Goal: Task Accomplishment & Management: Manage account settings

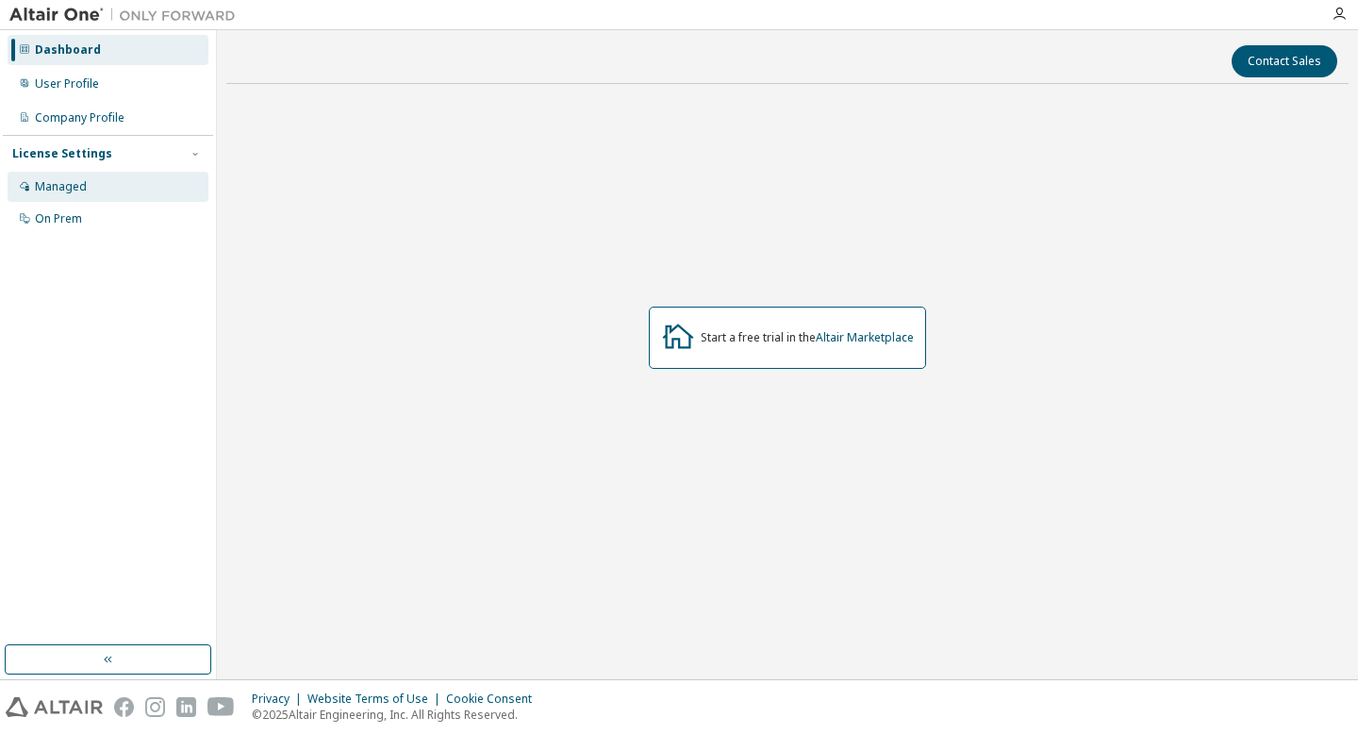
click at [77, 180] on div "Managed" at bounding box center [61, 186] width 52 height 15
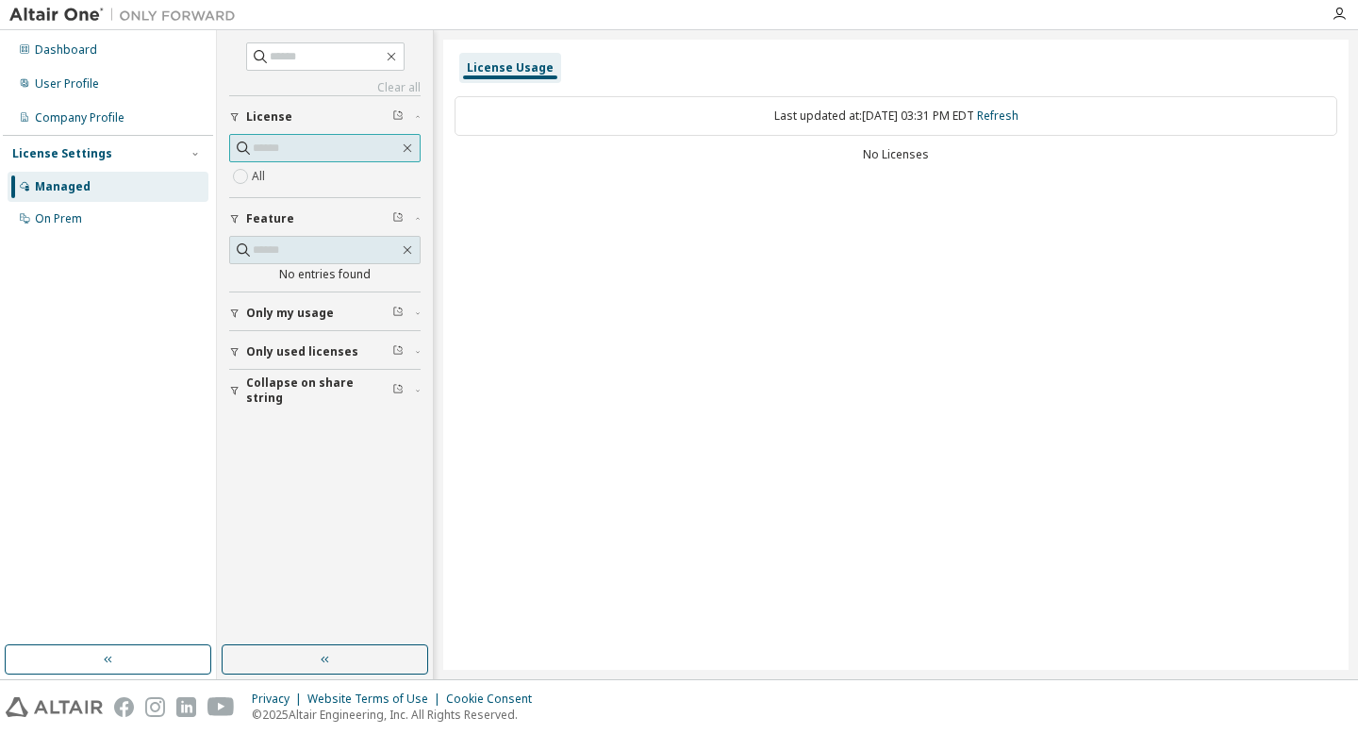
click at [355, 150] on input "text" at bounding box center [326, 148] width 146 height 19
click at [336, 165] on div "All" at bounding box center [324, 176] width 191 height 23
click at [263, 157] on input "text" at bounding box center [326, 148] width 146 height 19
click at [1012, 112] on link "Refresh" at bounding box center [997, 116] width 41 height 16
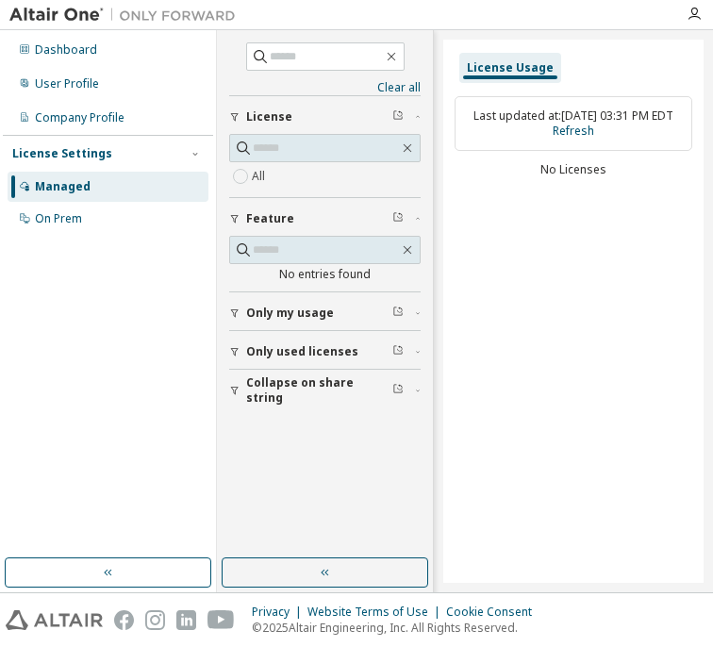
click at [301, 306] on span "Only my usage" at bounding box center [290, 313] width 88 height 15
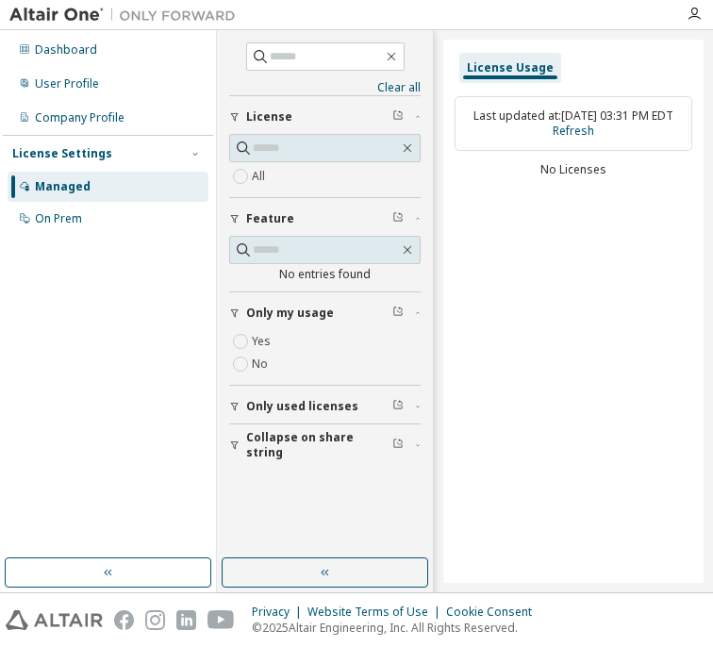
click at [297, 311] on span "Only my usage" at bounding box center [290, 313] width 88 height 15
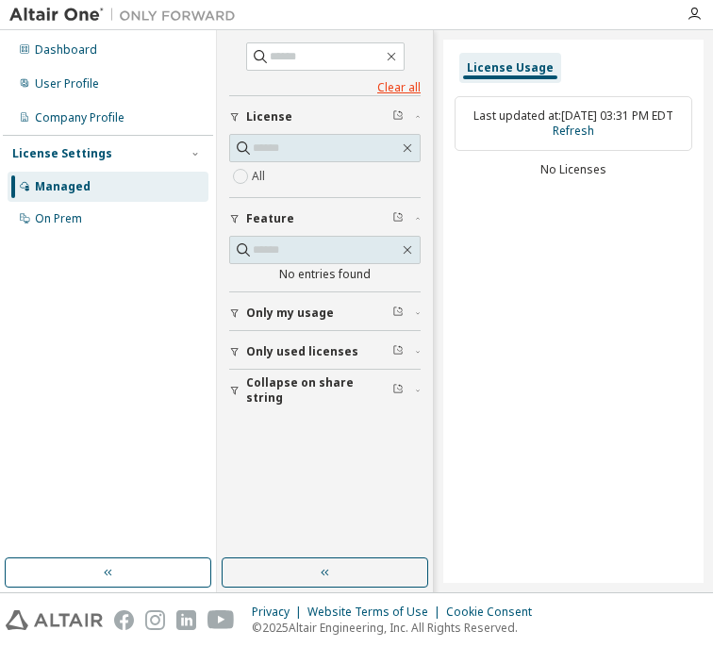
click at [382, 88] on link "Clear all" at bounding box center [324, 87] width 191 height 15
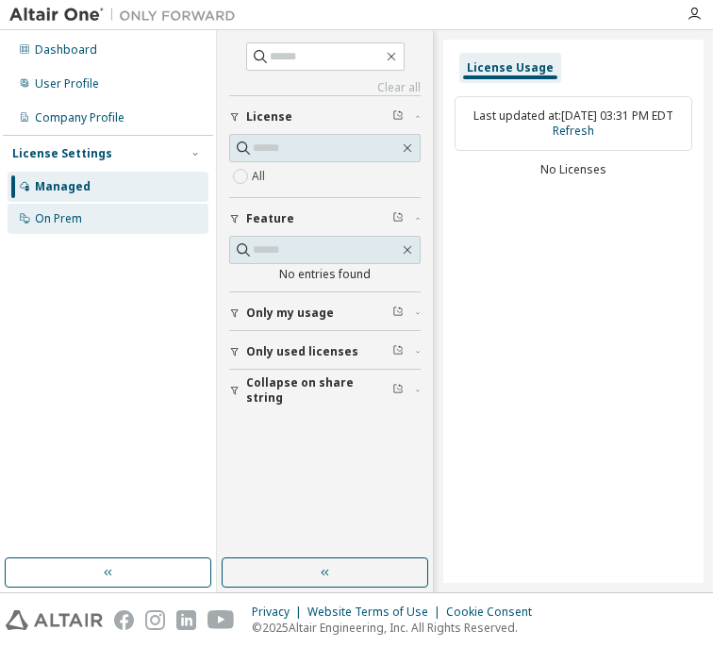
click at [102, 212] on div "On Prem" at bounding box center [108, 219] width 201 height 30
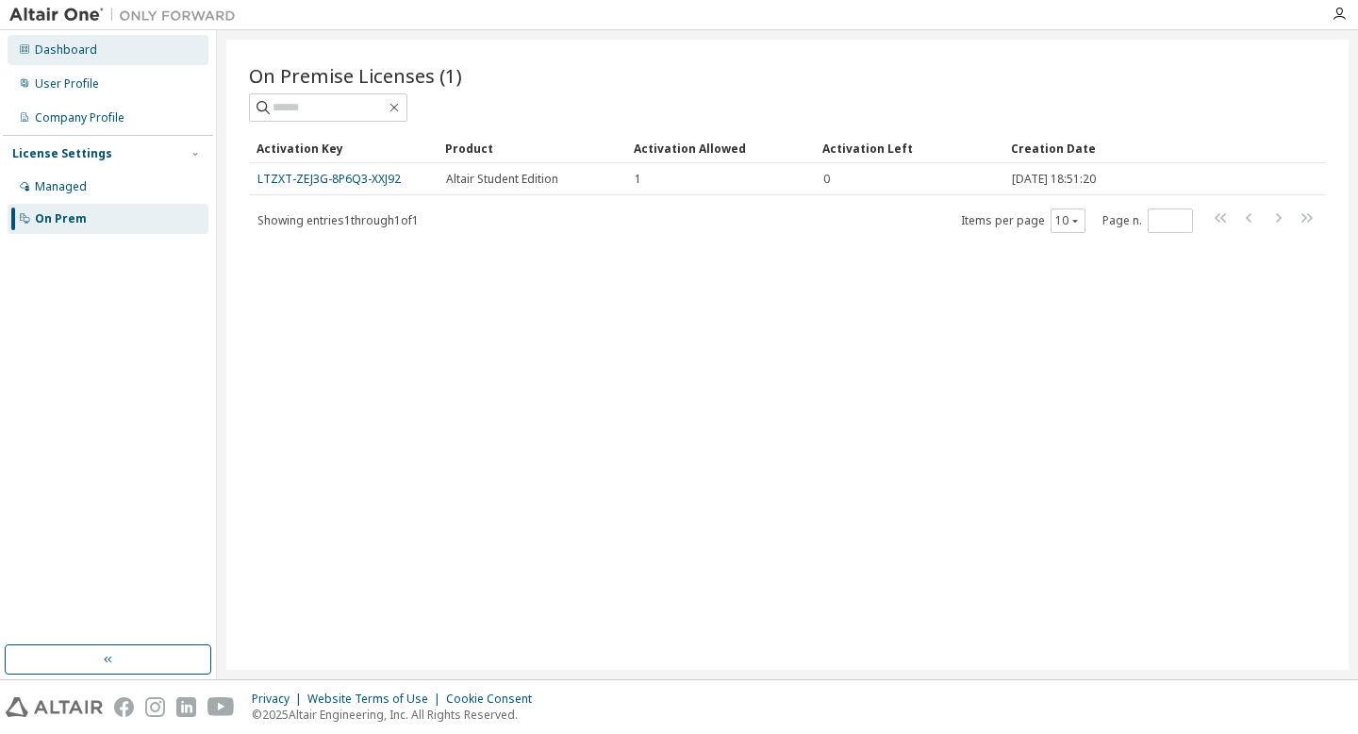
click at [97, 42] on div "Dashboard" at bounding box center [108, 50] width 201 height 30
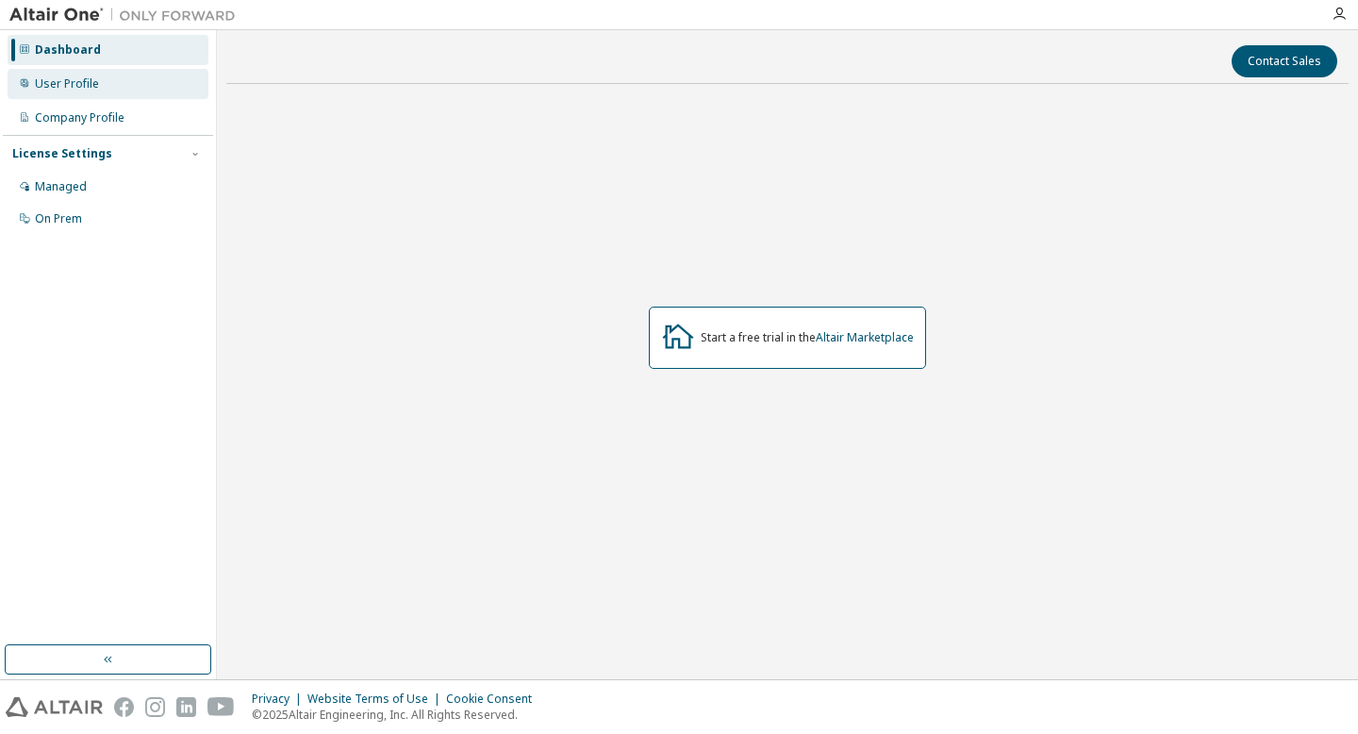
click at [78, 86] on div "User Profile" at bounding box center [67, 83] width 64 height 15
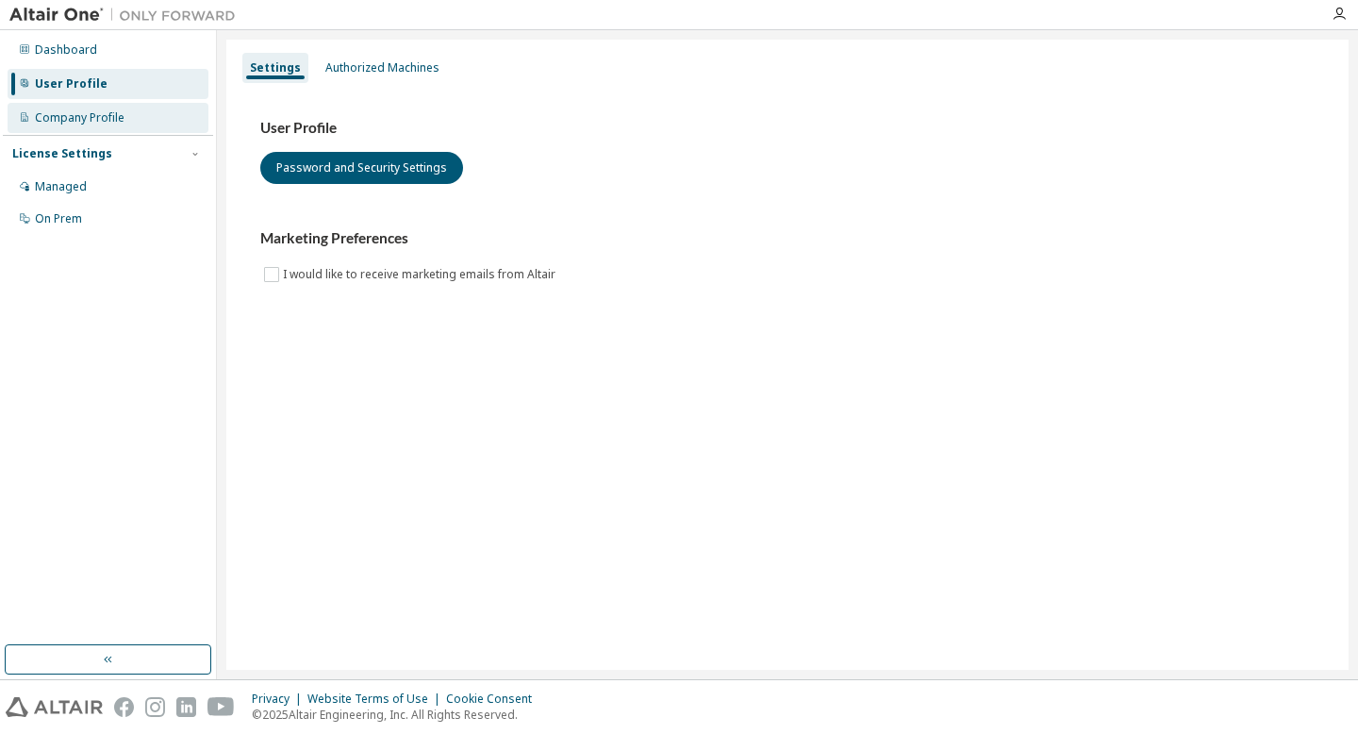
click at [100, 129] on div "Company Profile" at bounding box center [108, 118] width 201 height 30
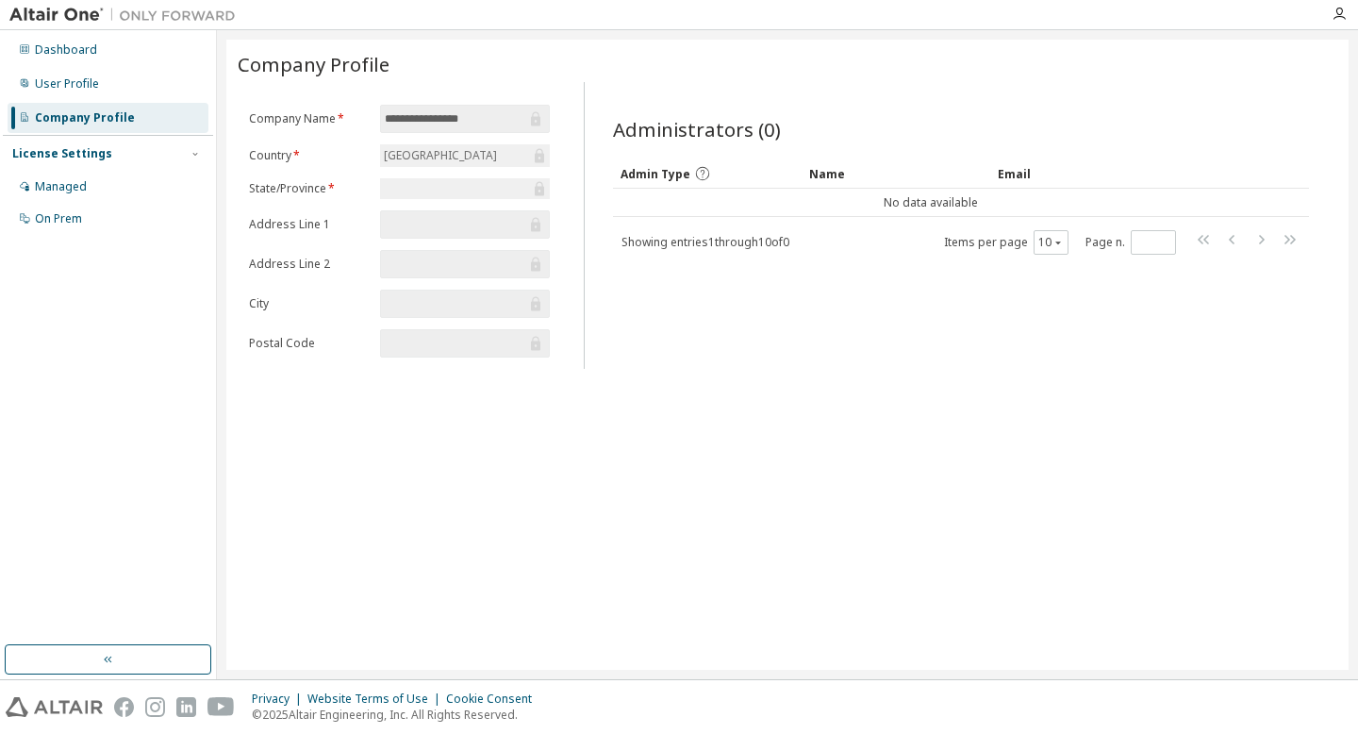
click at [383, 202] on form "**********" at bounding box center [399, 231] width 301 height 253
click at [68, 200] on div "Managed" at bounding box center [108, 187] width 201 height 30
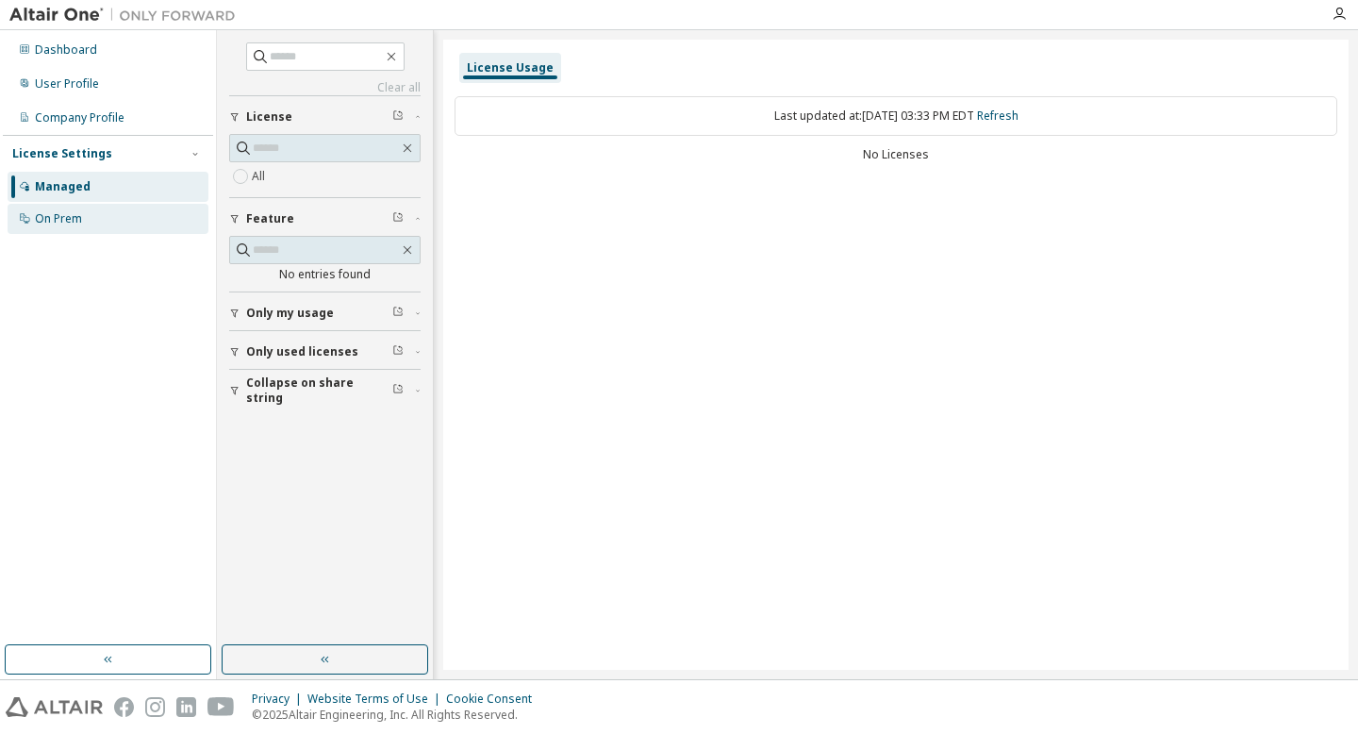
click at [67, 213] on div "On Prem" at bounding box center [58, 218] width 47 height 15
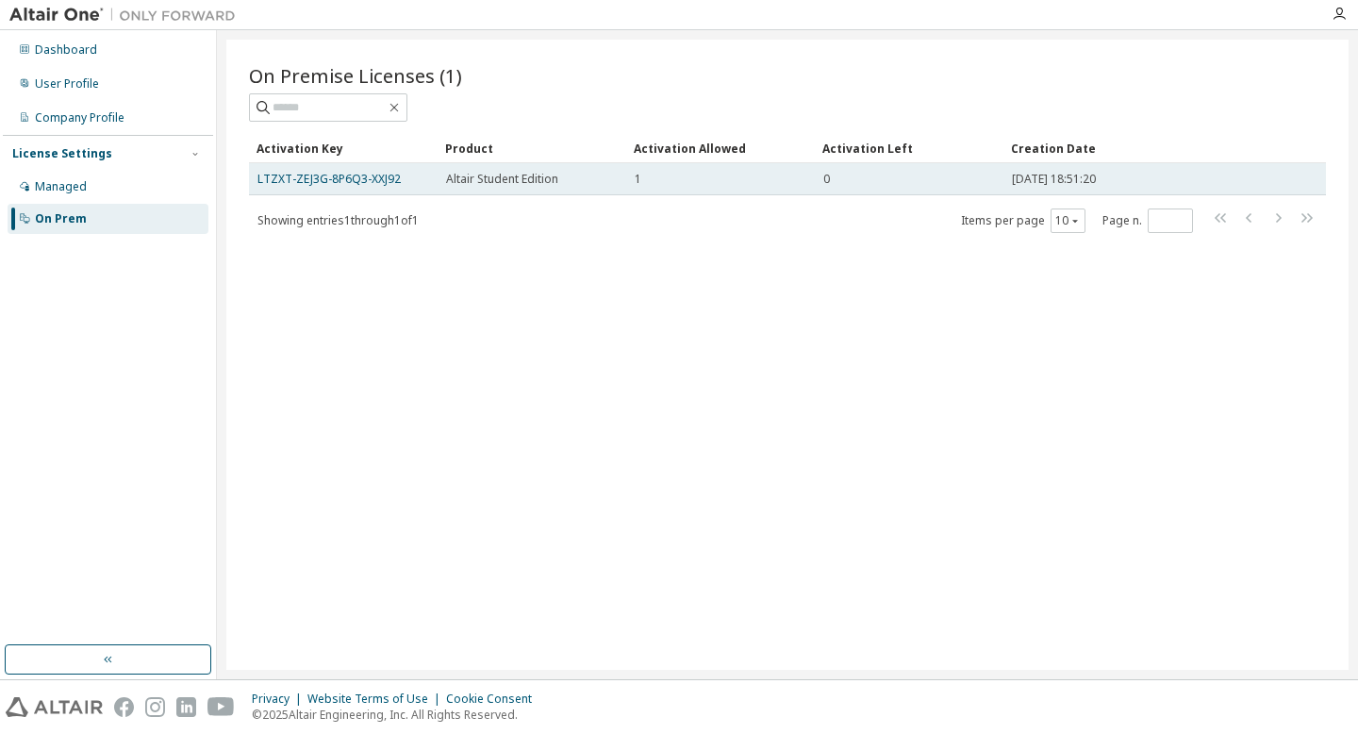
click at [429, 174] on td "LTZXT-ZEJ3G-8P6Q3-XXJ92" at bounding box center [343, 179] width 189 height 32
click at [479, 181] on span "Altair Student Edition" at bounding box center [502, 179] width 112 height 15
click at [371, 183] on link "LTZXT-ZEJ3G-8P6Q3-XXJ92" at bounding box center [328, 179] width 143 height 16
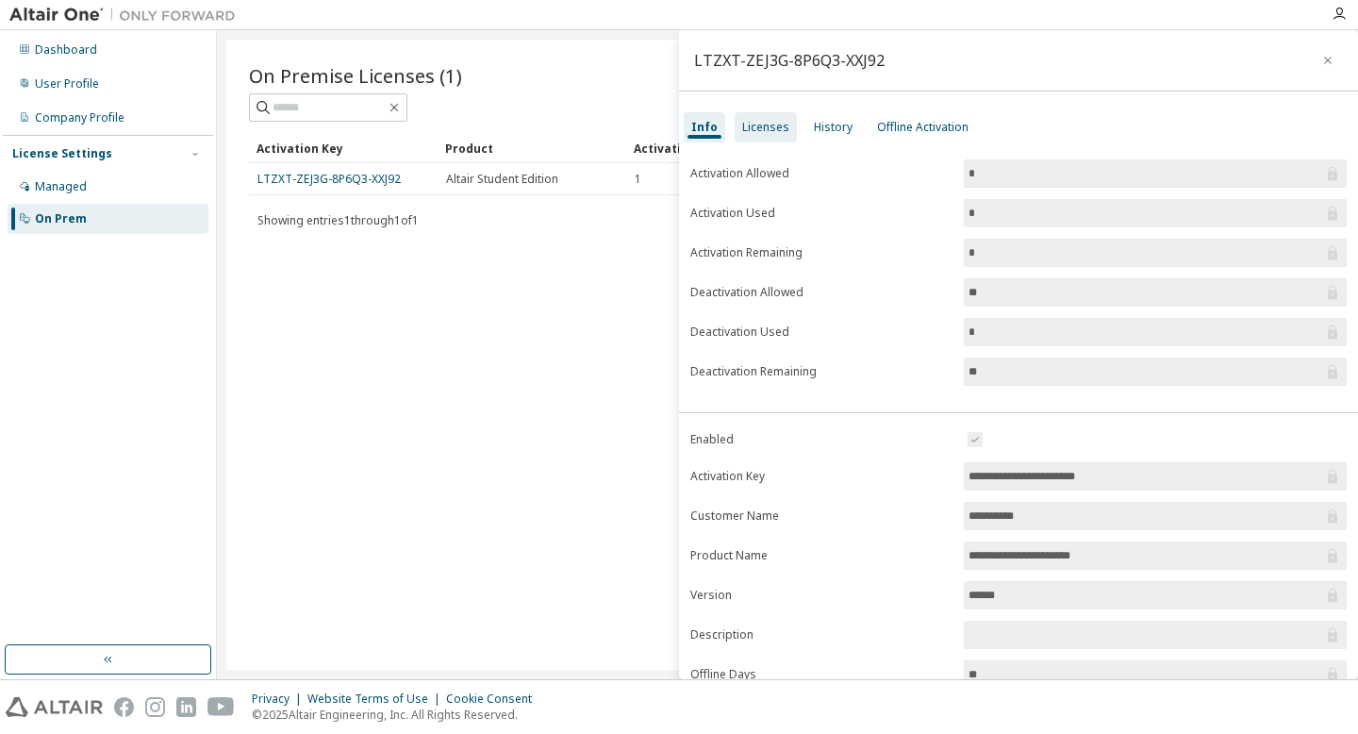
click at [739, 137] on div "Licenses" at bounding box center [766, 127] width 62 height 30
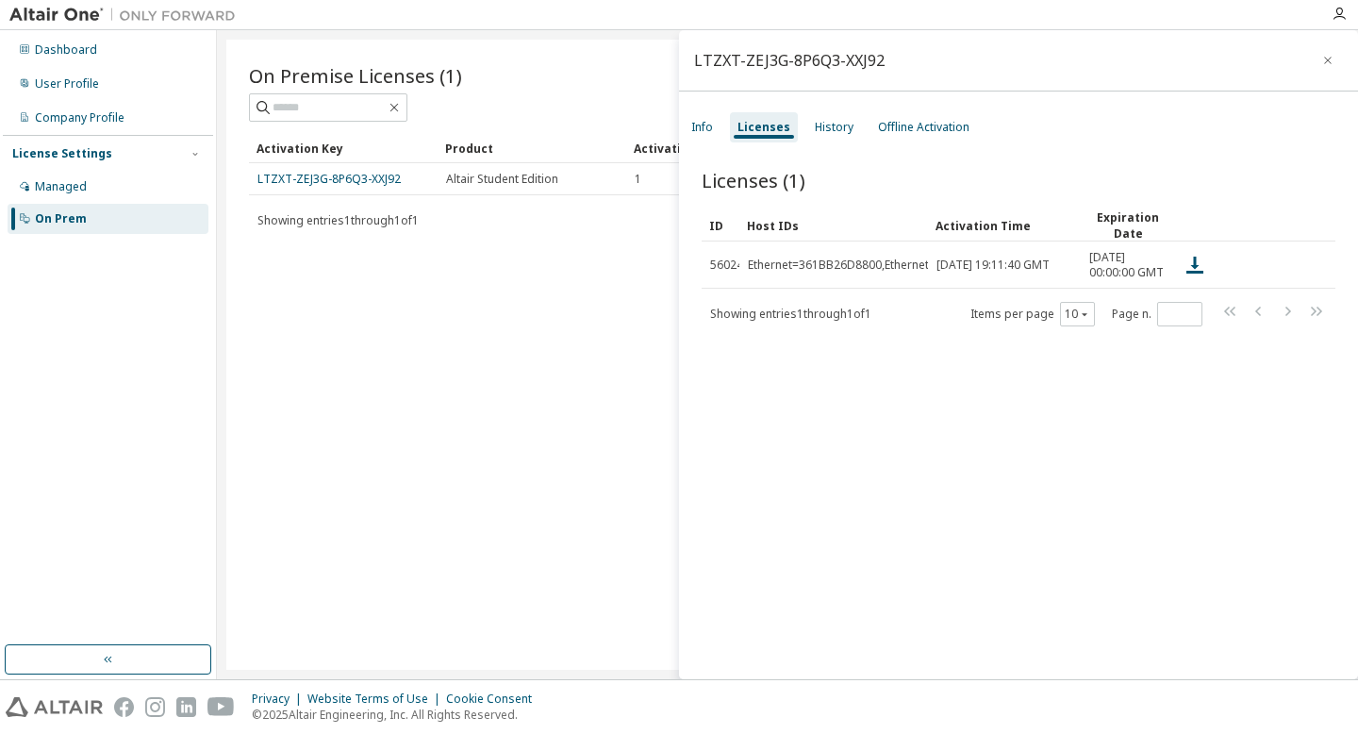
click at [1324, 38] on div "LTZXT-ZEJ3G-8P6Q3-XXJ92" at bounding box center [1018, 60] width 679 height 61
click at [1320, 48] on button "button" at bounding box center [1328, 60] width 30 height 30
